Goal: Find specific page/section: Find specific page/section

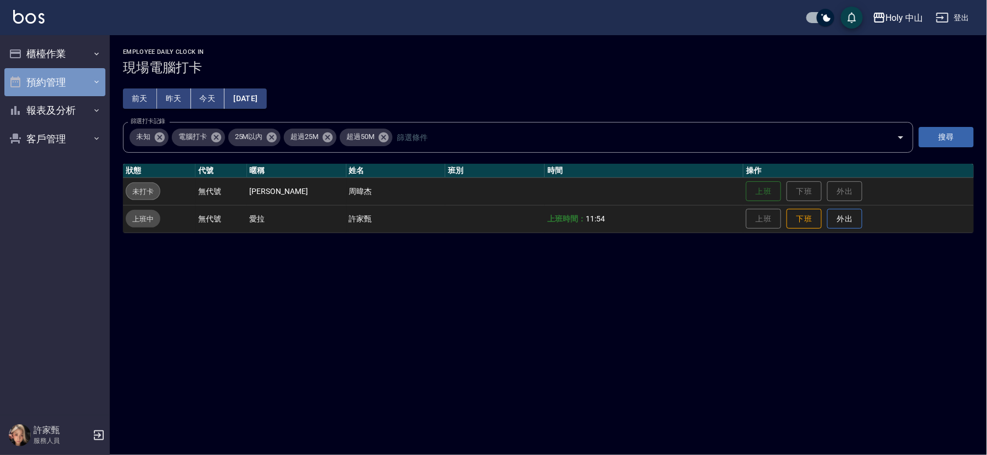
click at [42, 88] on button "預約管理" at bounding box center [54, 82] width 101 height 29
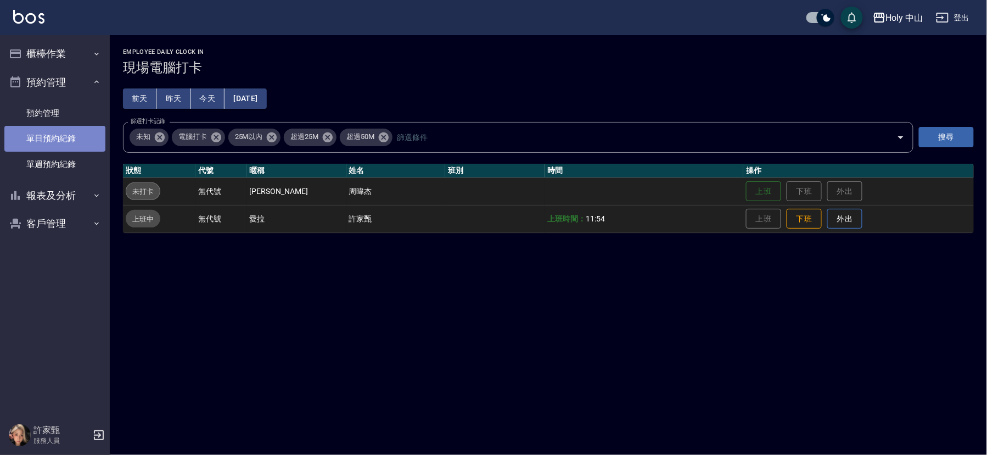
click at [57, 136] on link "單日預約紀錄" at bounding box center [54, 138] width 101 height 25
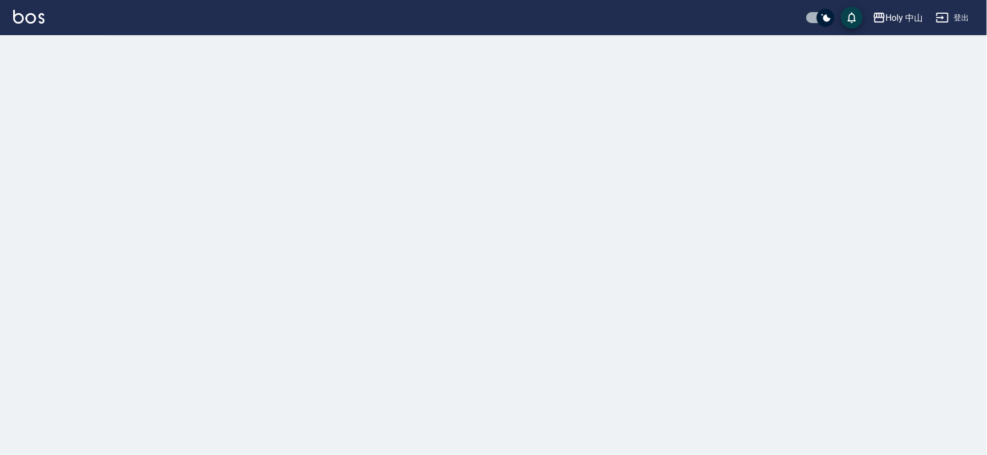
checkbox input "true"
